Goal: Find contact information: Find contact information

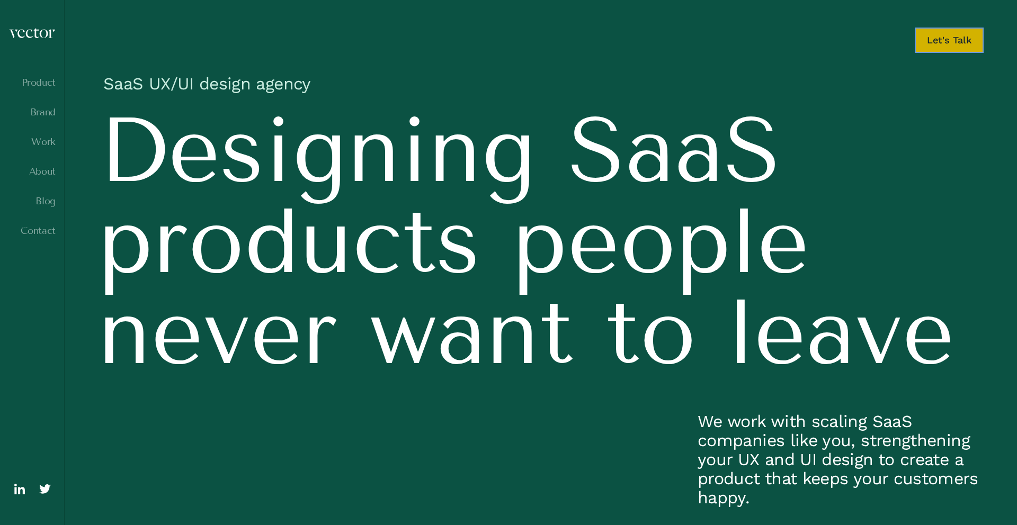
click at [959, 42] on link "Let's Talk" at bounding box center [949, 40] width 69 height 25
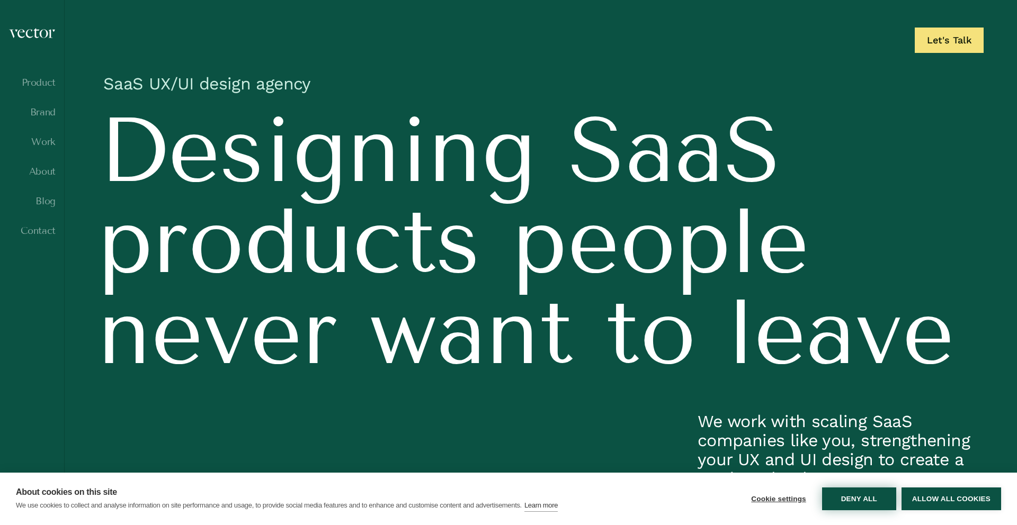
click at [867, 496] on button "Deny all" at bounding box center [859, 499] width 74 height 23
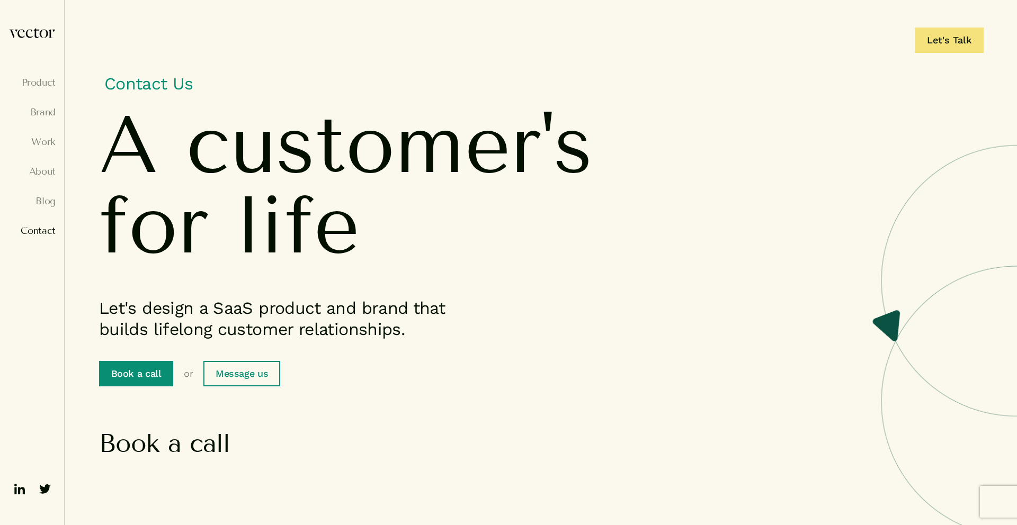
click at [149, 373] on link "Book a call" at bounding box center [136, 373] width 74 height 25
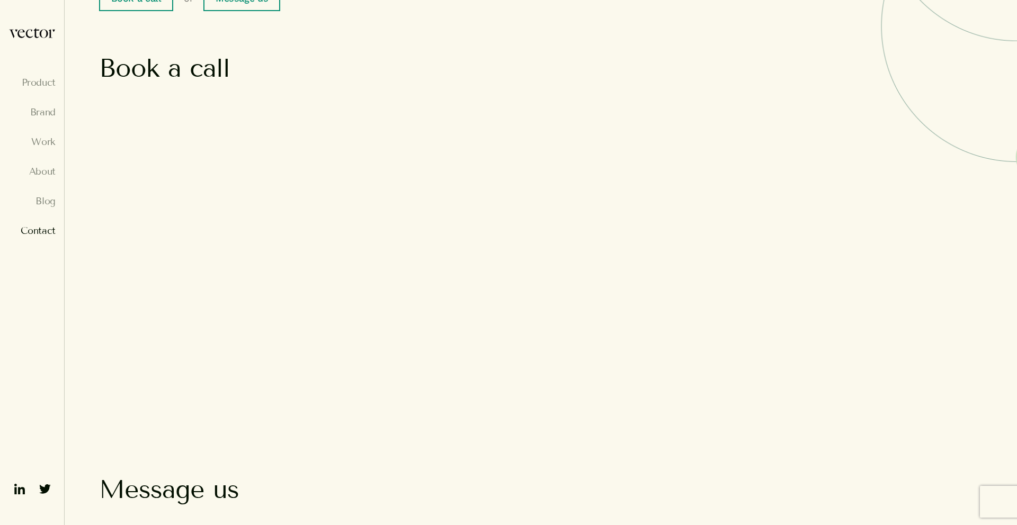
scroll to position [387, 0]
